Goal: Task Accomplishment & Management: Manage account settings

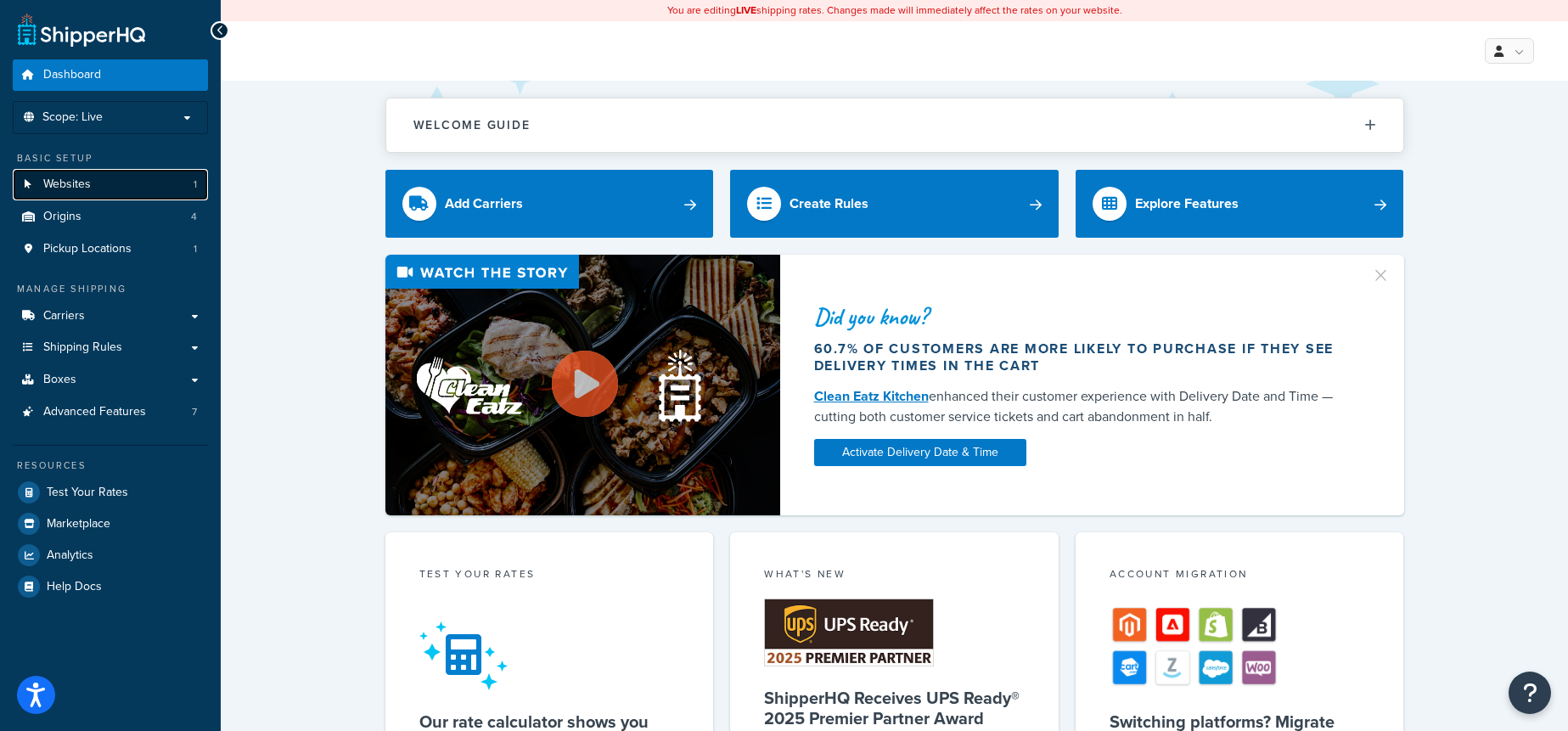
click at [156, 196] on link "Websites 1" at bounding box center [110, 184] width 196 height 32
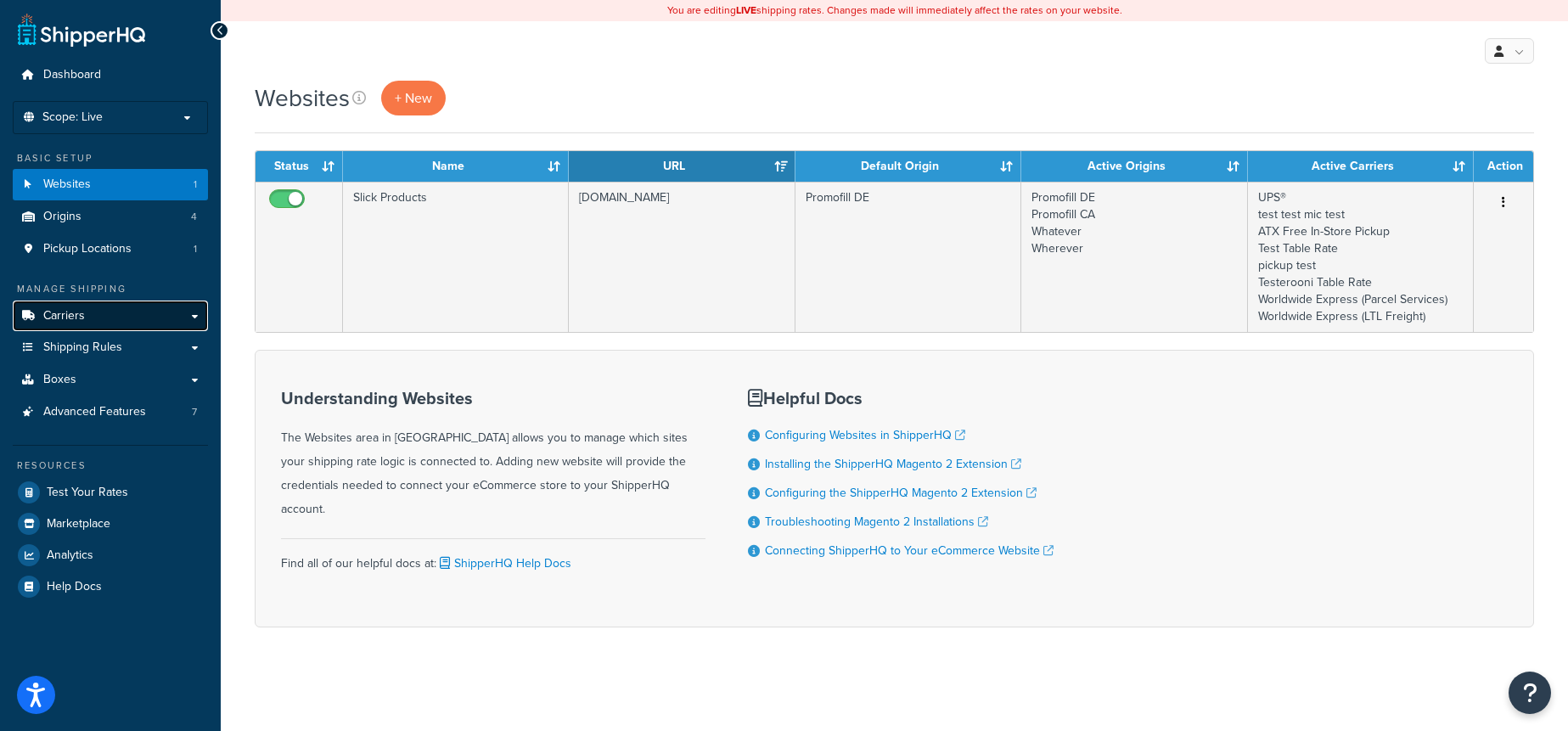
click at [108, 318] on link "Carriers" at bounding box center [110, 316] width 196 height 32
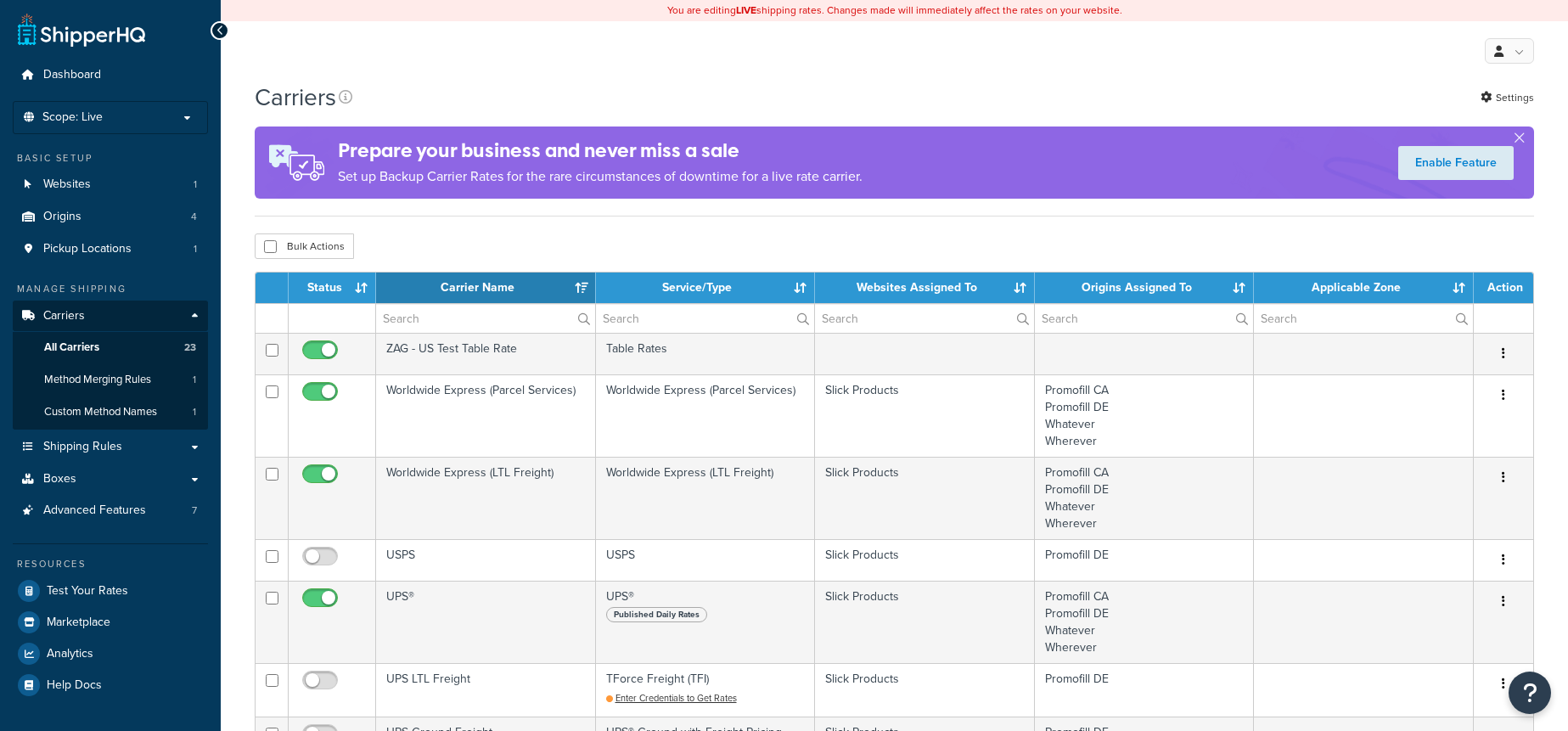
select select "15"
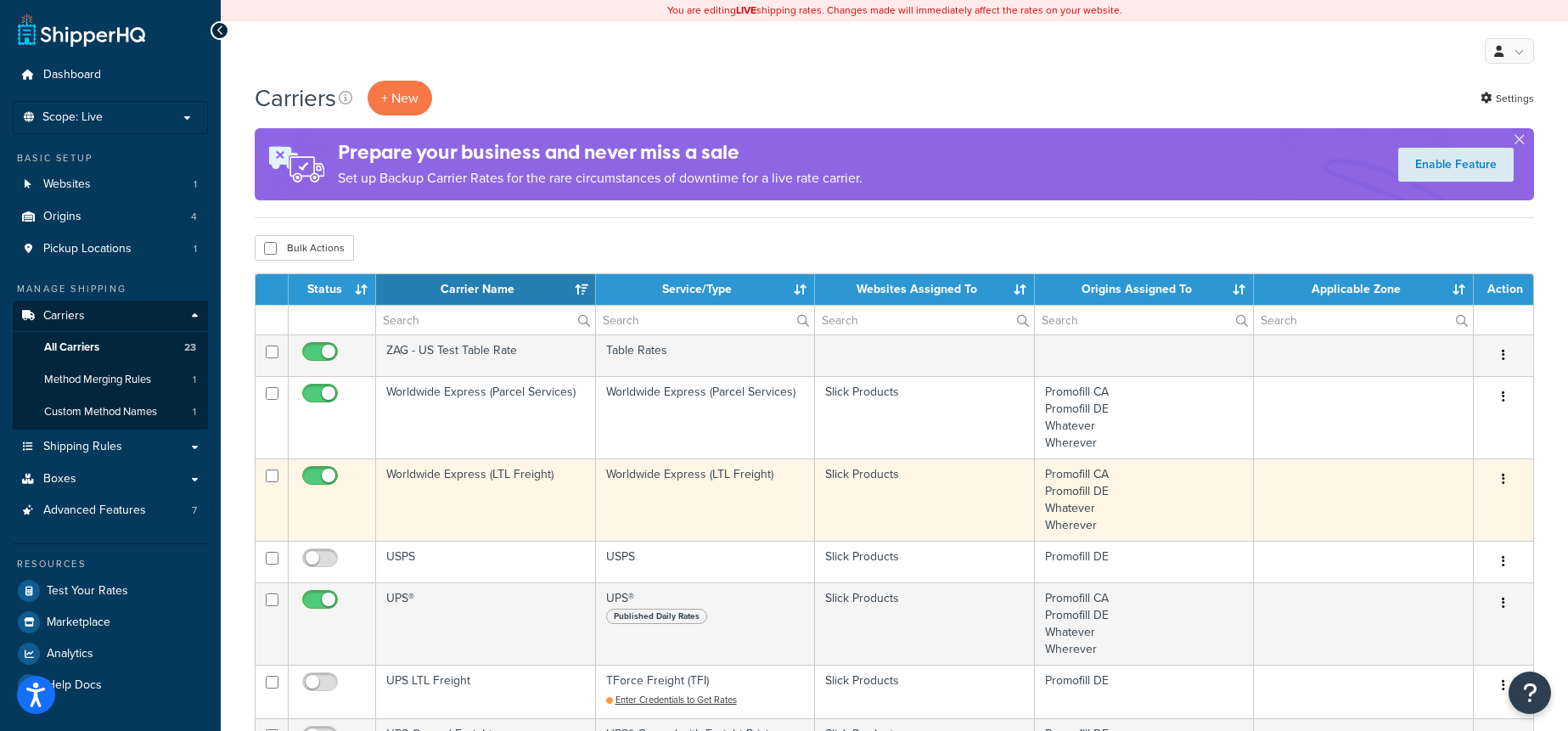
click at [492, 496] on td "Worldwide Express (LTL Freight)" at bounding box center [486, 500] width 220 height 82
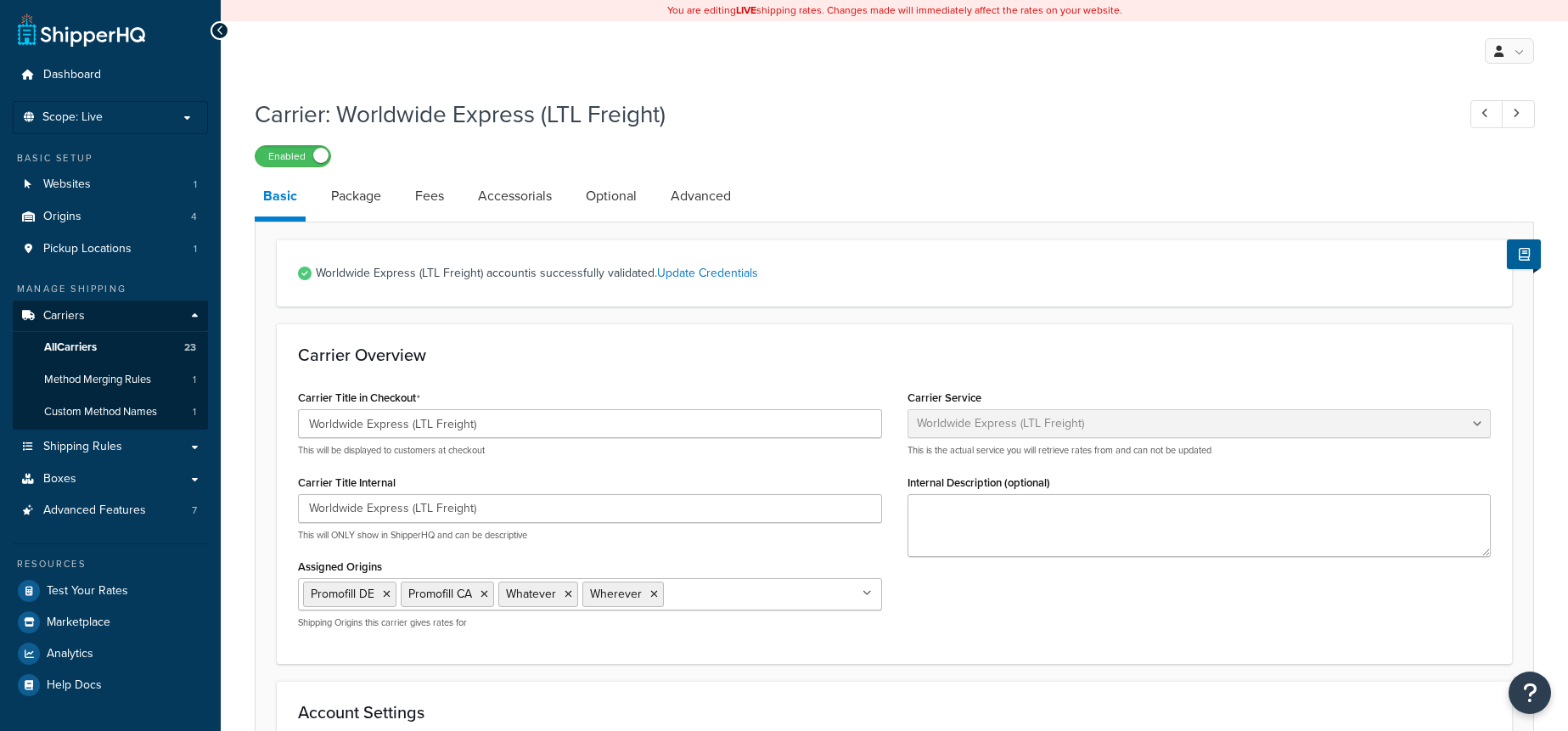
select select "worldwideExpressFreight"
click at [382, 198] on link "Package" at bounding box center [357, 196] width 67 height 41
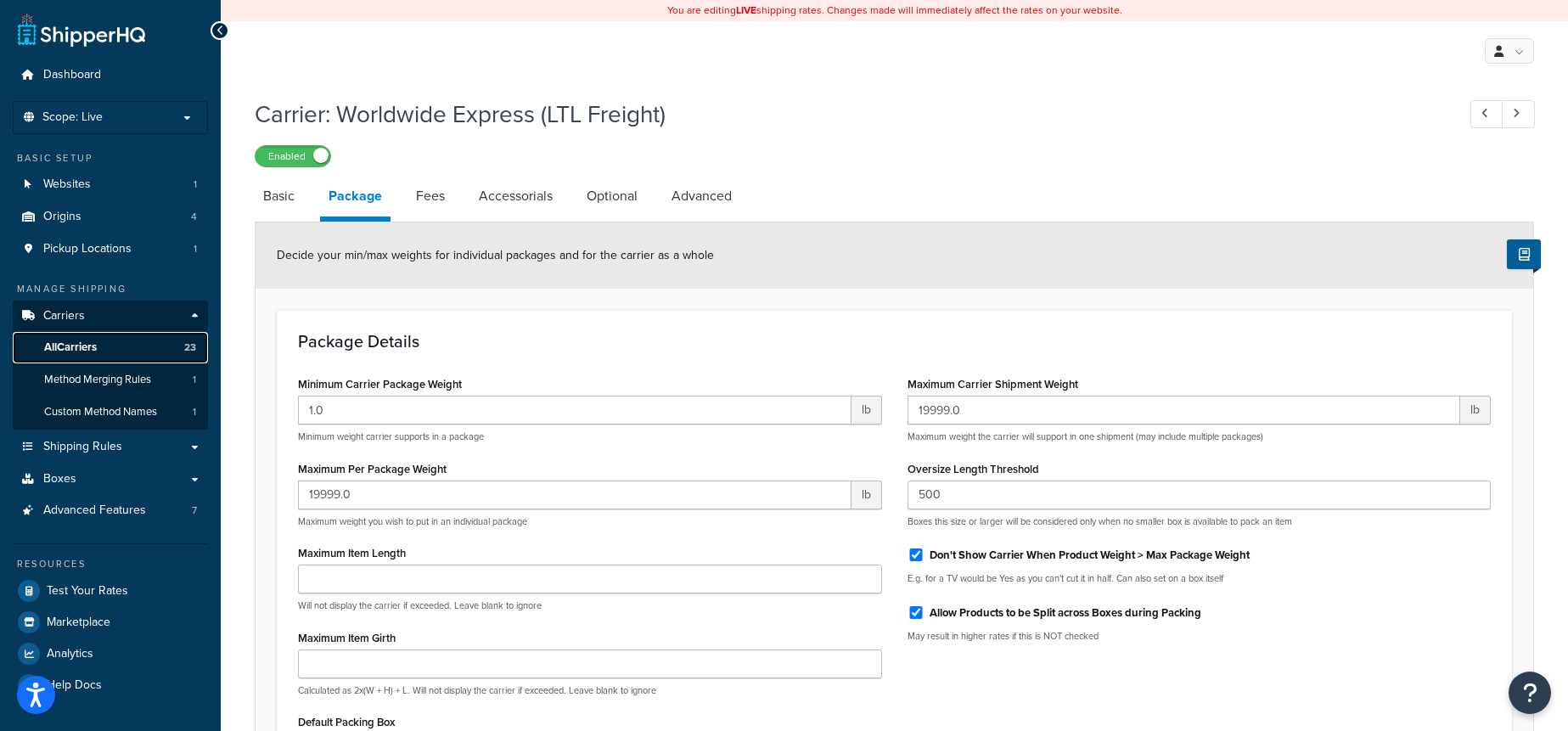
click at [180, 349] on link "All Carriers 23" at bounding box center [110, 347] width 196 height 32
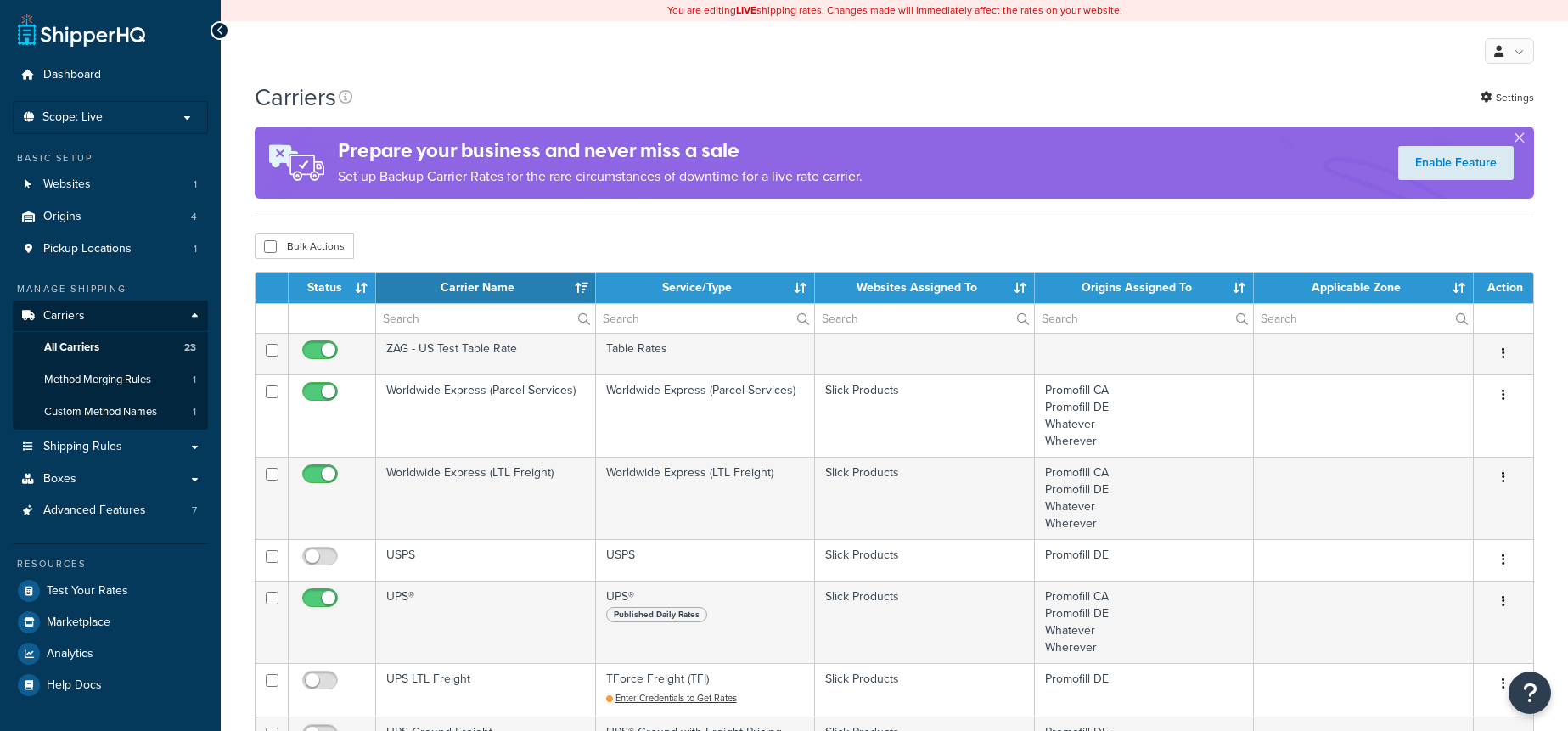
select select "15"
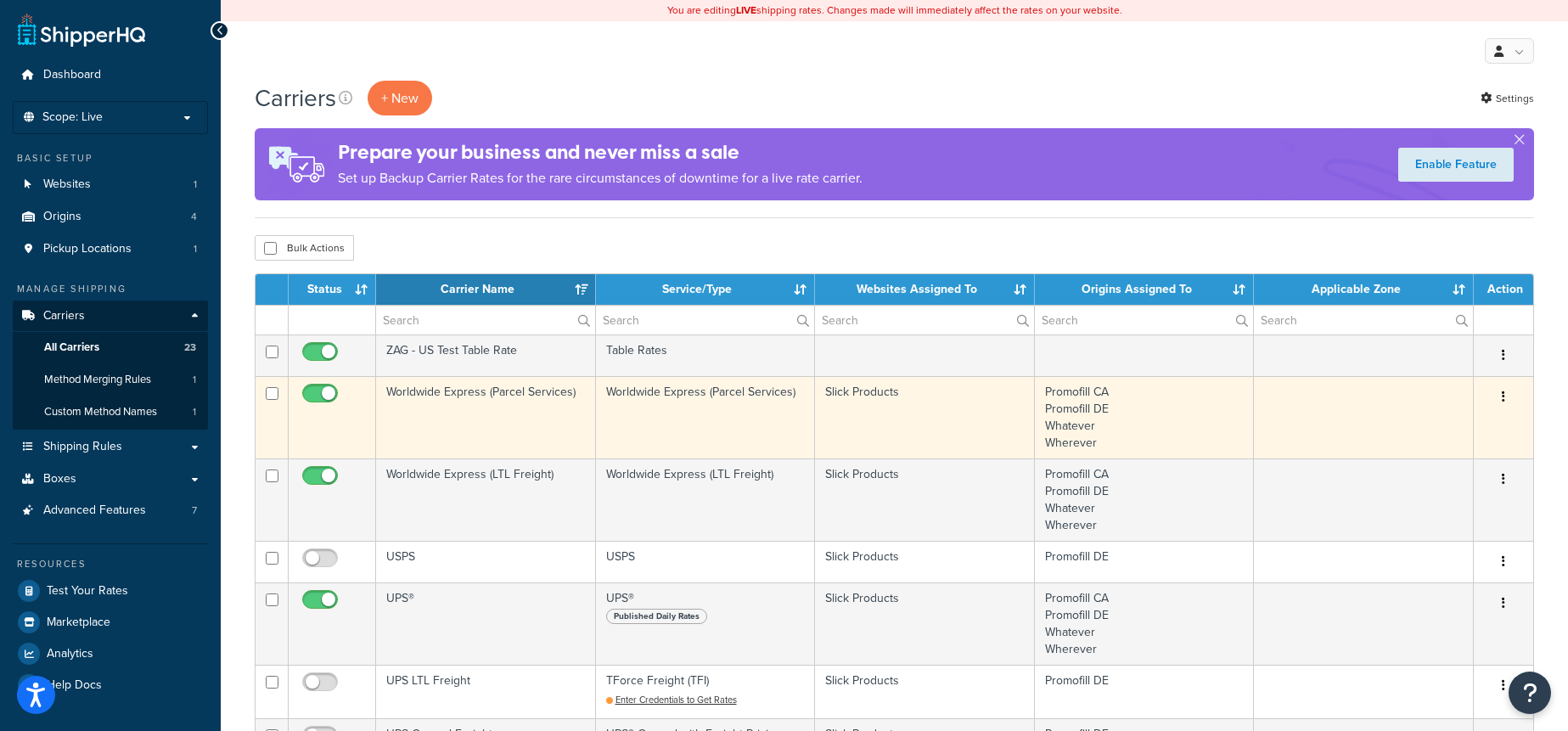
click at [530, 424] on td "Worldwide Express (Parcel Services)" at bounding box center [486, 417] width 220 height 82
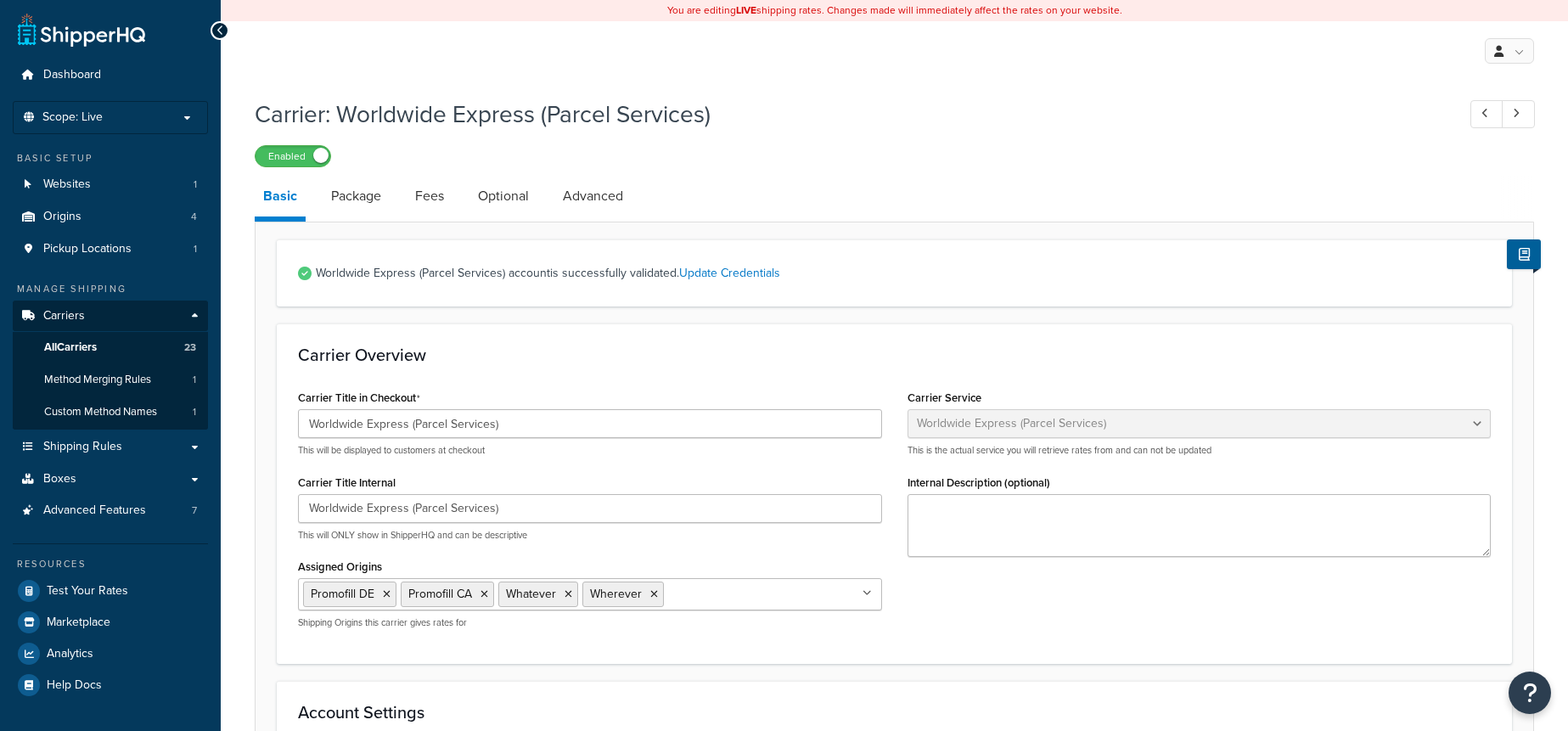
select select "worldwideExpress"
click at [359, 200] on link "Package" at bounding box center [357, 196] width 67 height 41
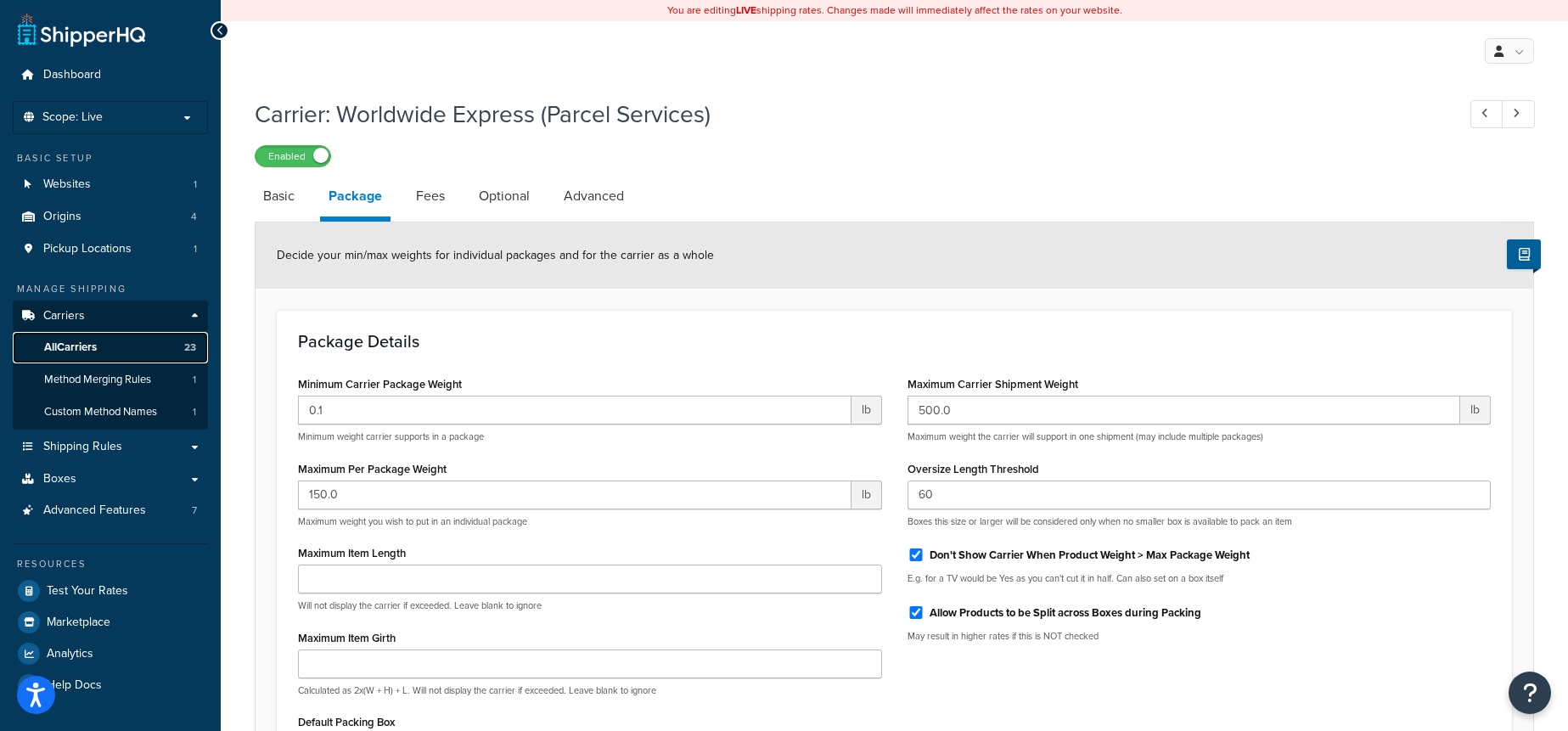
click at [155, 351] on link "All Carriers 23" at bounding box center [110, 347] width 196 height 32
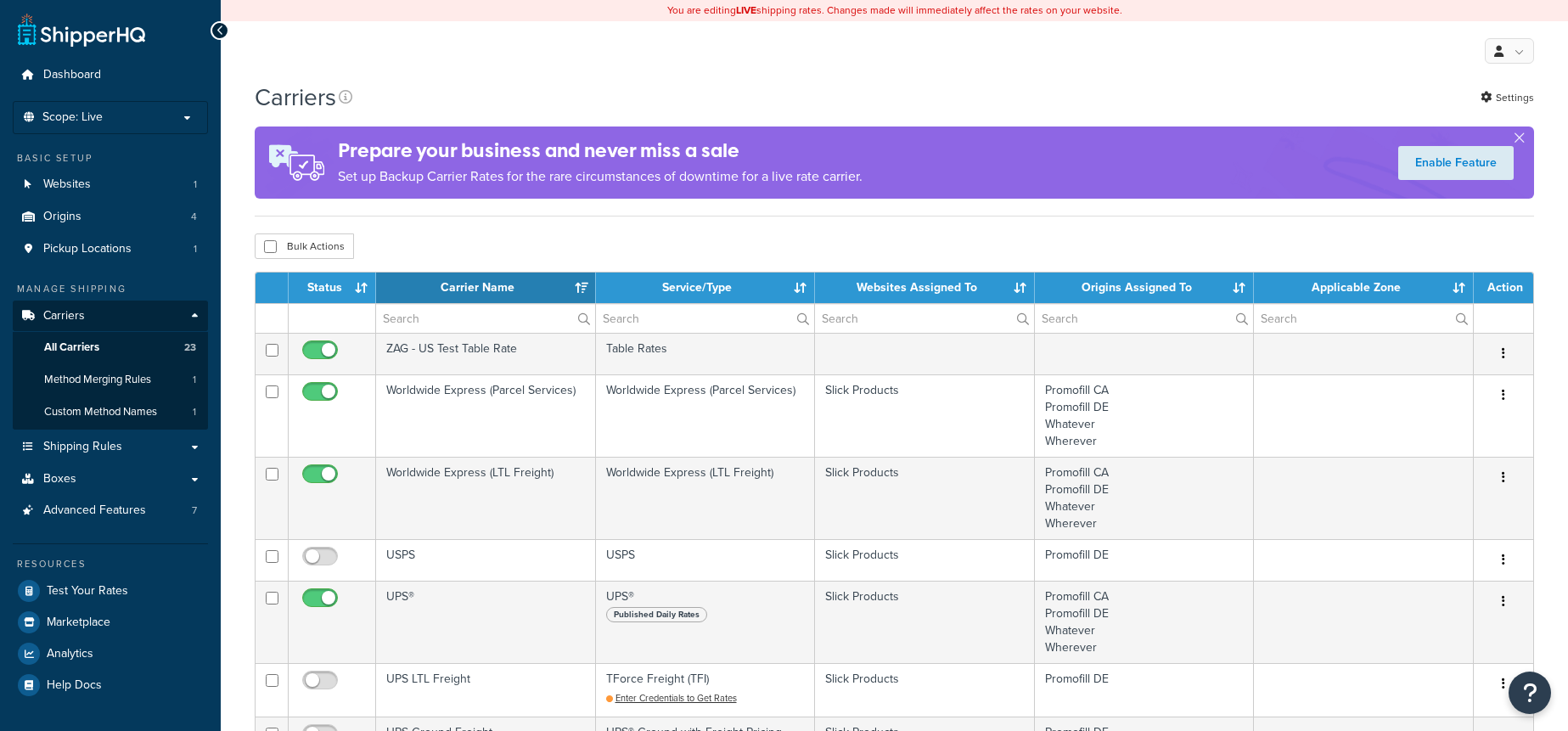
select select "15"
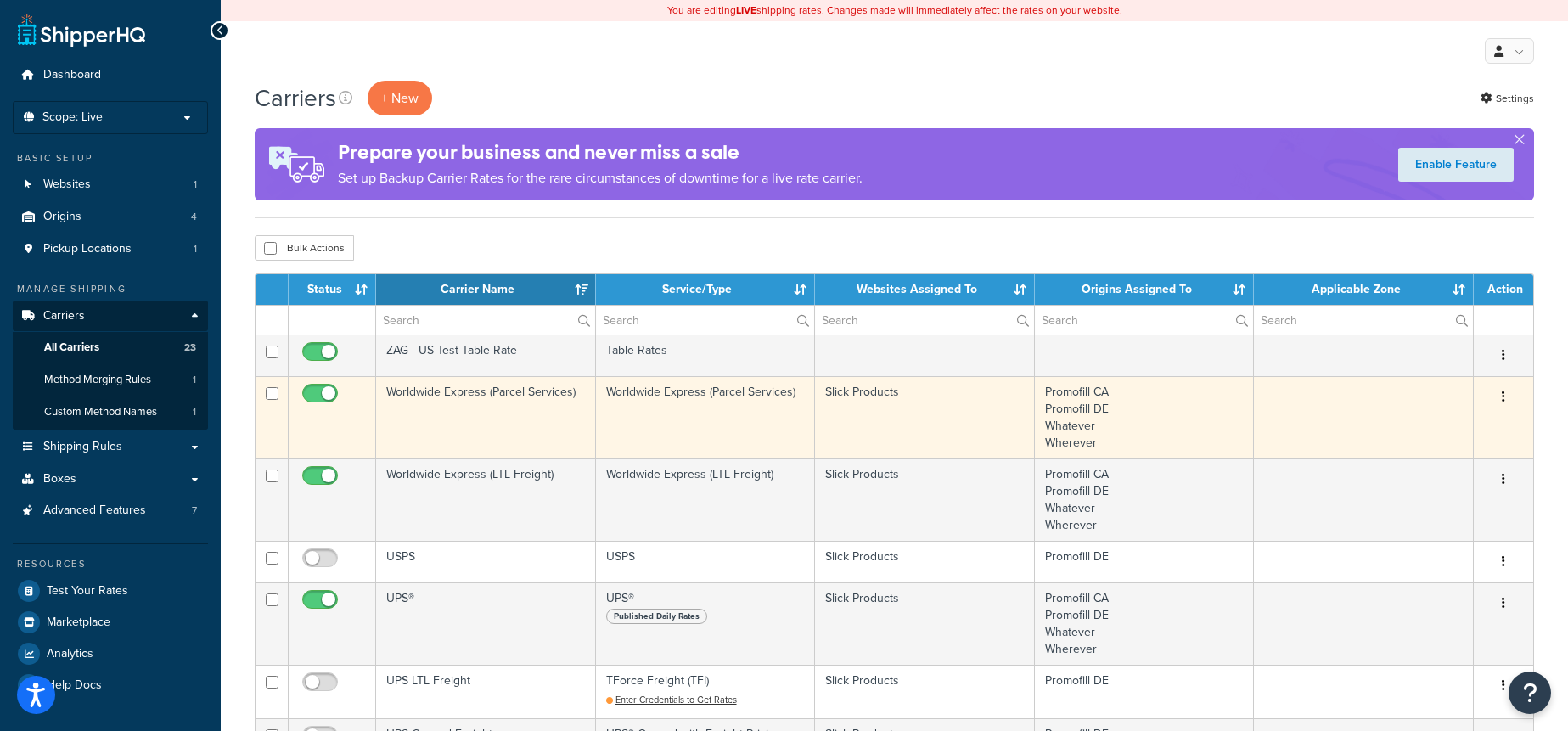
click at [495, 416] on td "Worldwide Express (Parcel Services)" at bounding box center [486, 417] width 220 height 82
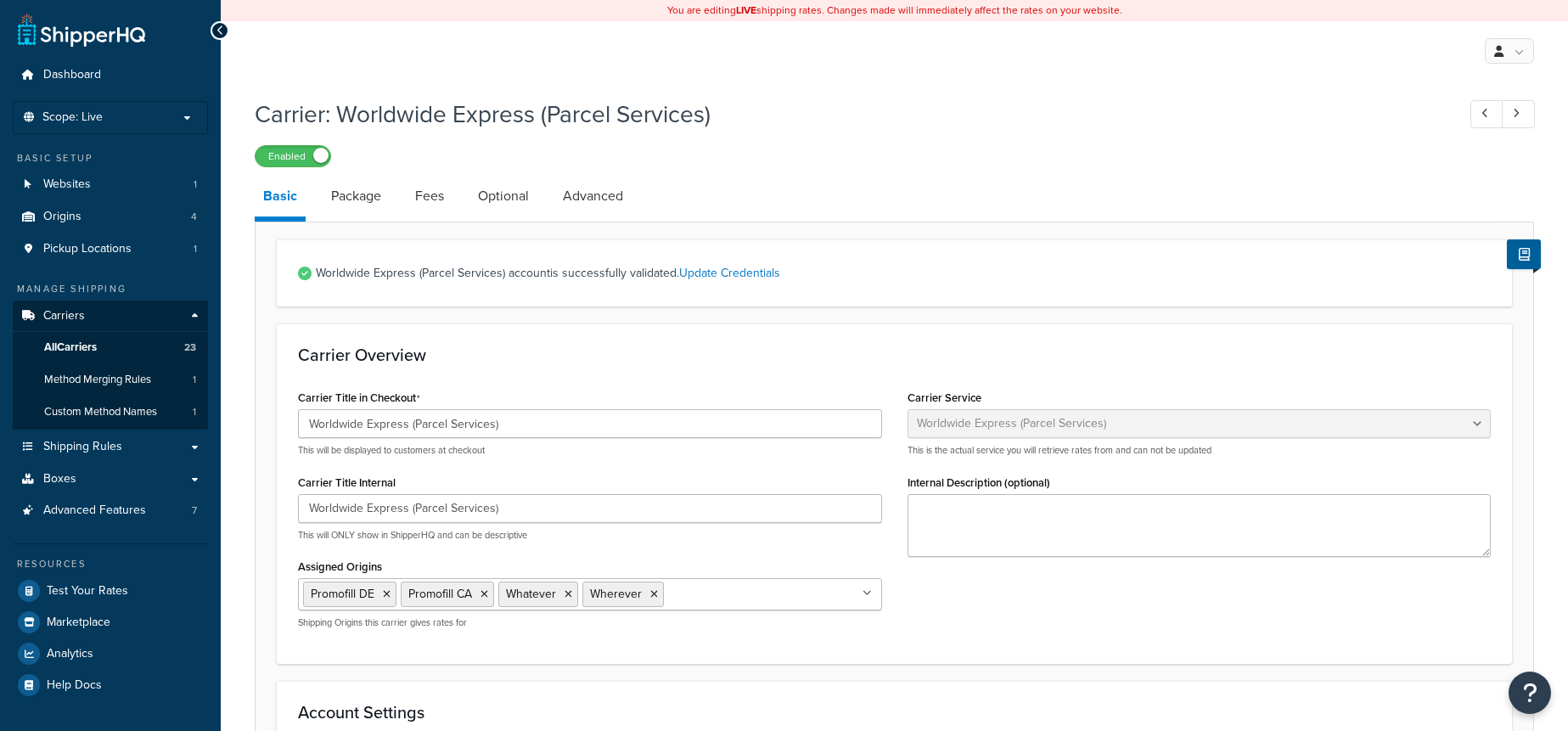
select select "worldwideExpress"
click at [362, 211] on link "Package" at bounding box center [357, 196] width 67 height 41
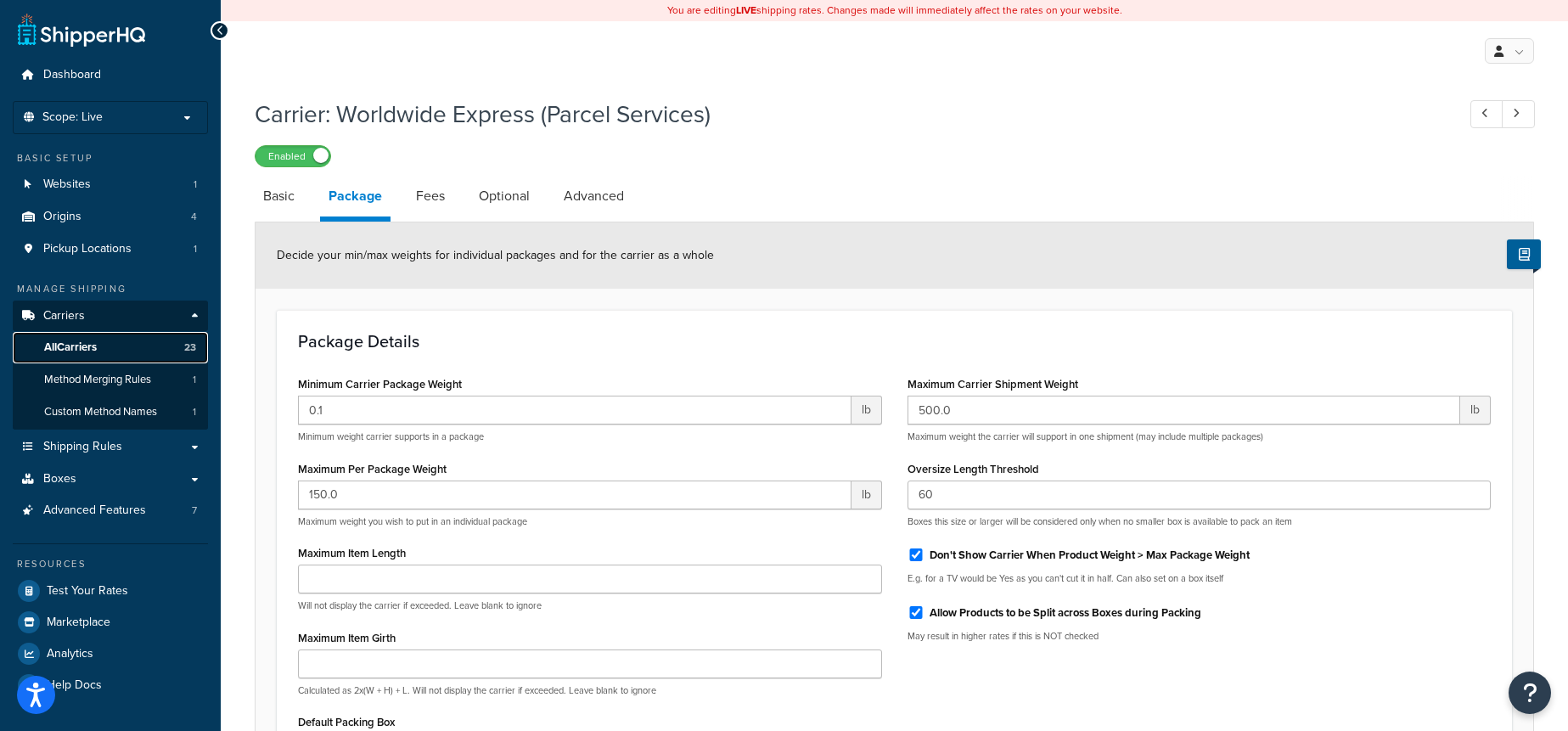
click at [87, 348] on span "All Carriers" at bounding box center [70, 347] width 53 height 14
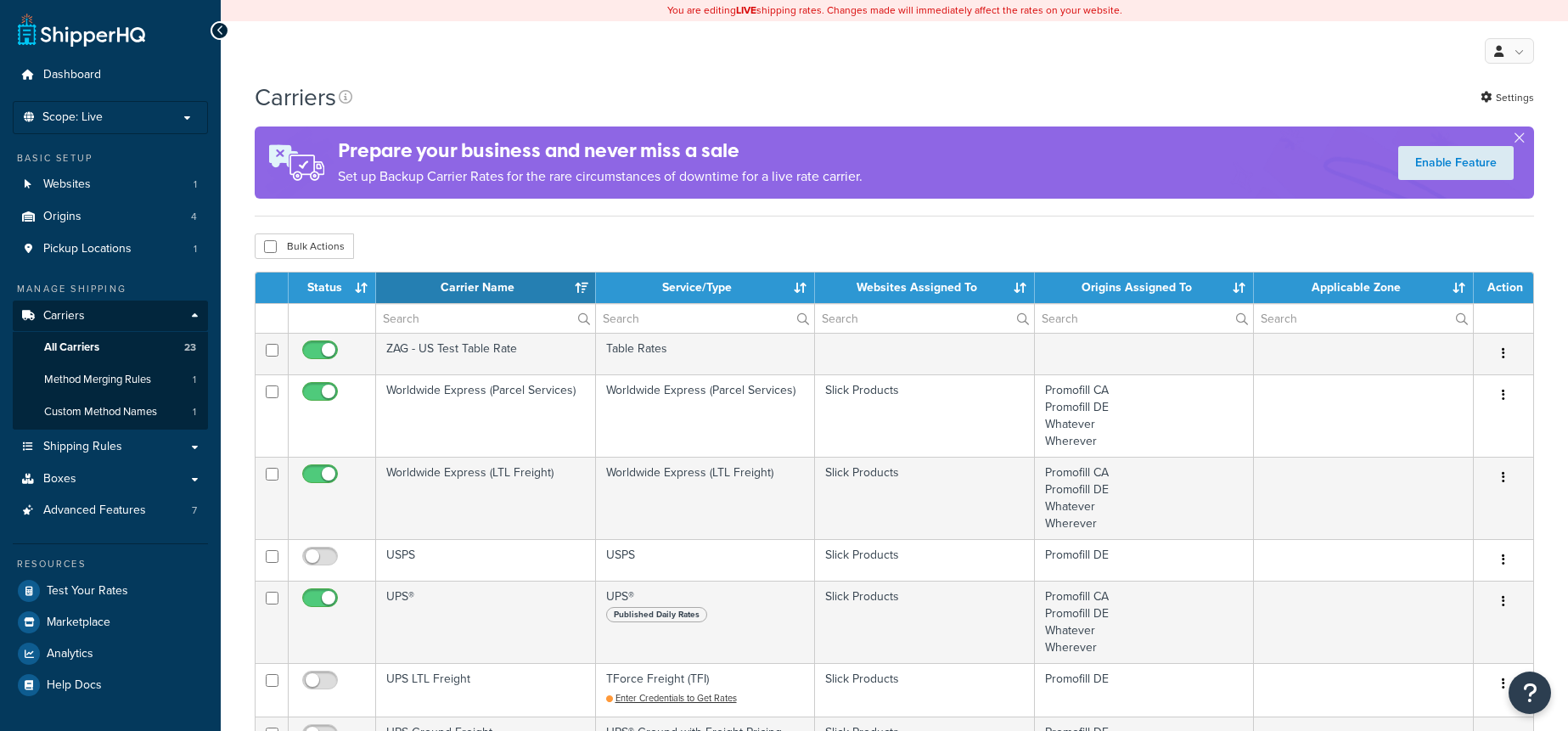
select select "15"
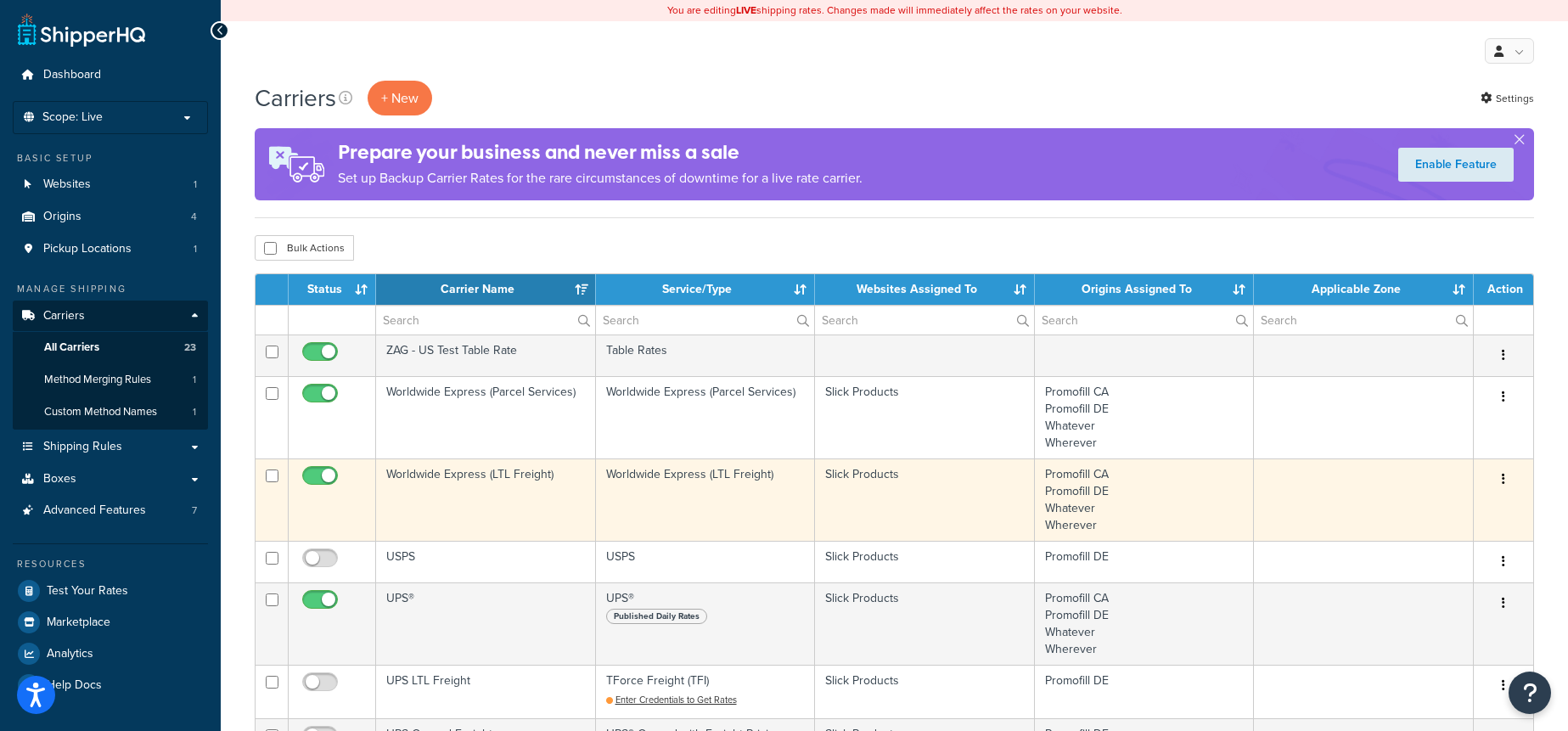
click at [446, 502] on td "Worldwide Express (LTL Freight)" at bounding box center [486, 500] width 220 height 82
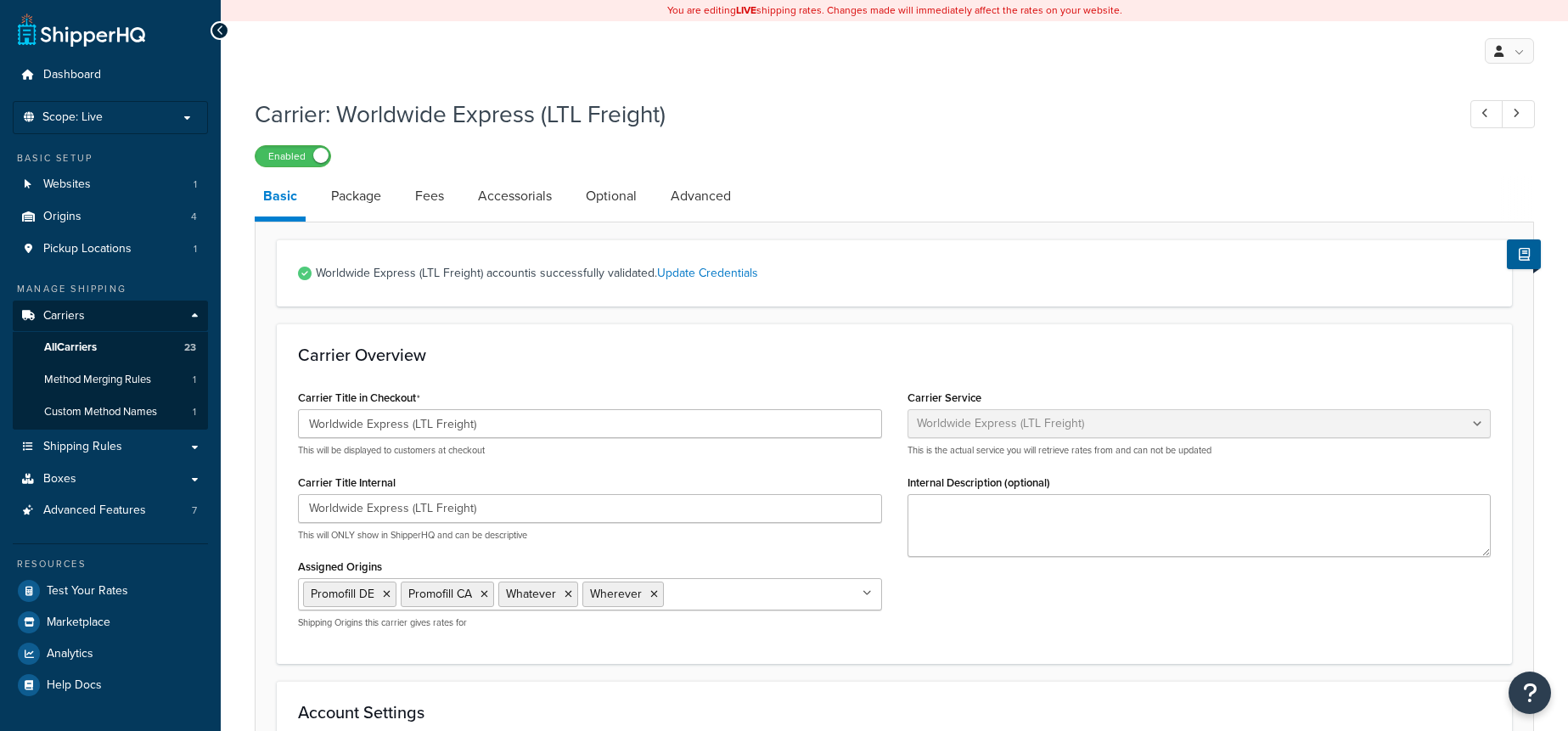
select select "worldwideExpressFreight"
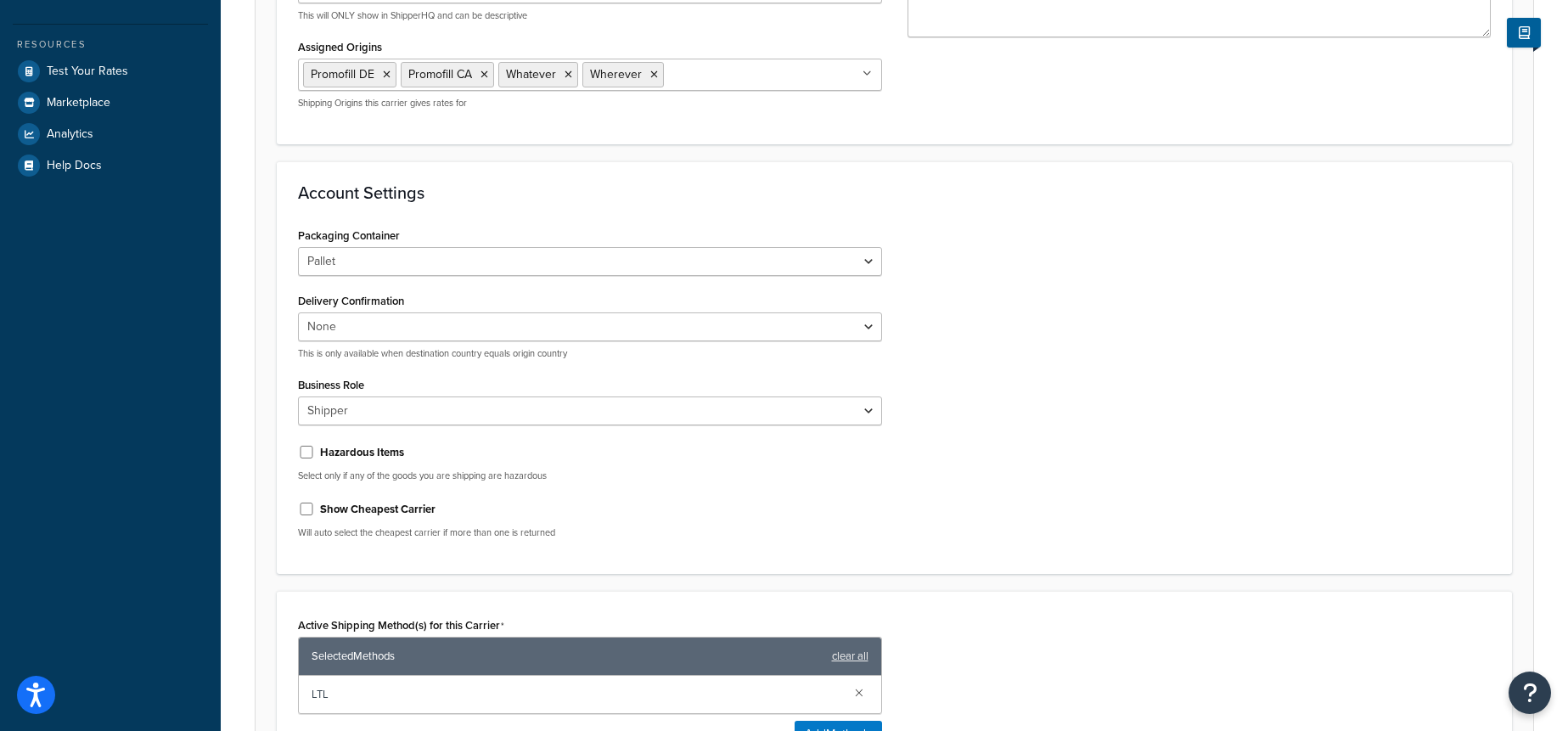
scroll to position [526, 0]
